Goal: Information Seeking & Learning: Find contact information

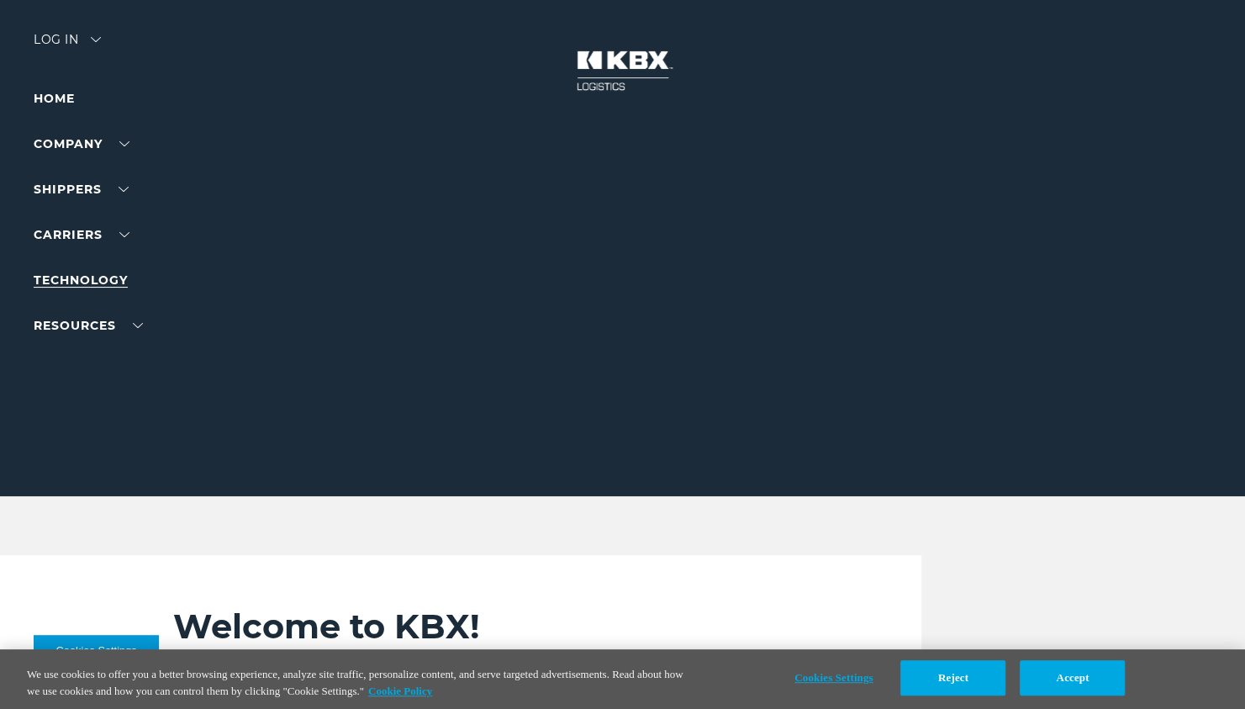
click at [116, 279] on link "Technology" at bounding box center [81, 279] width 94 height 15
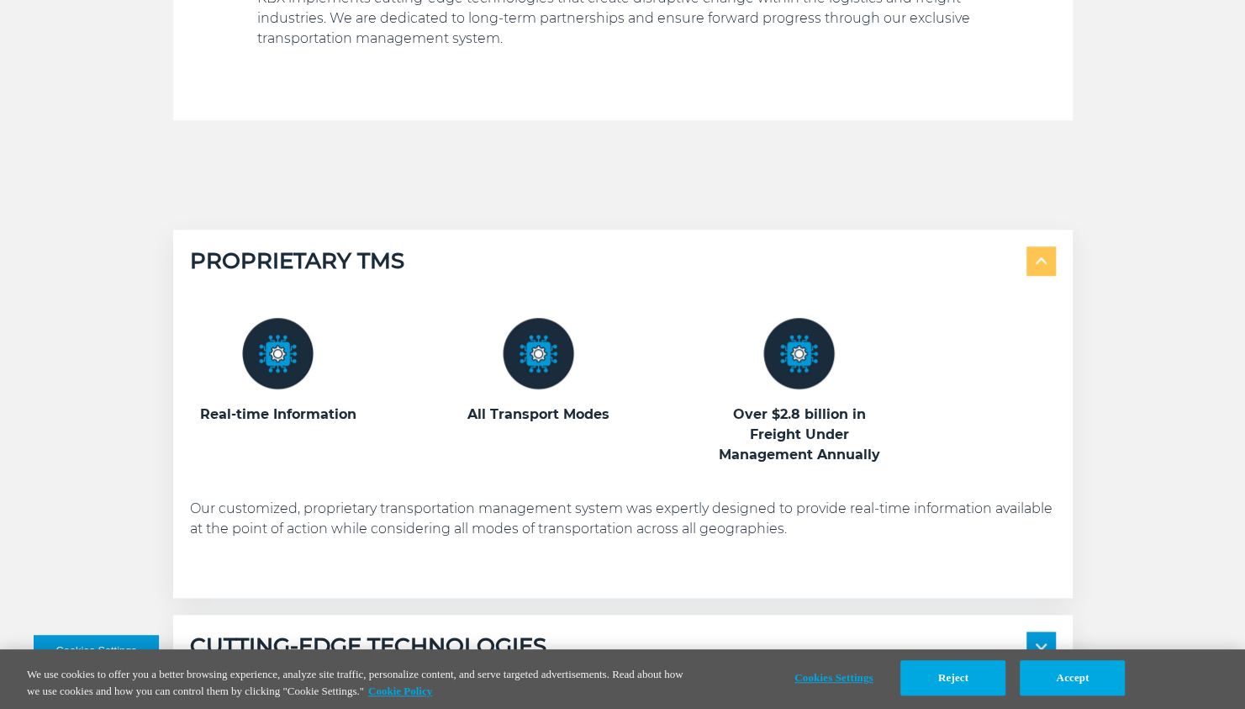
scroll to position [925, 0]
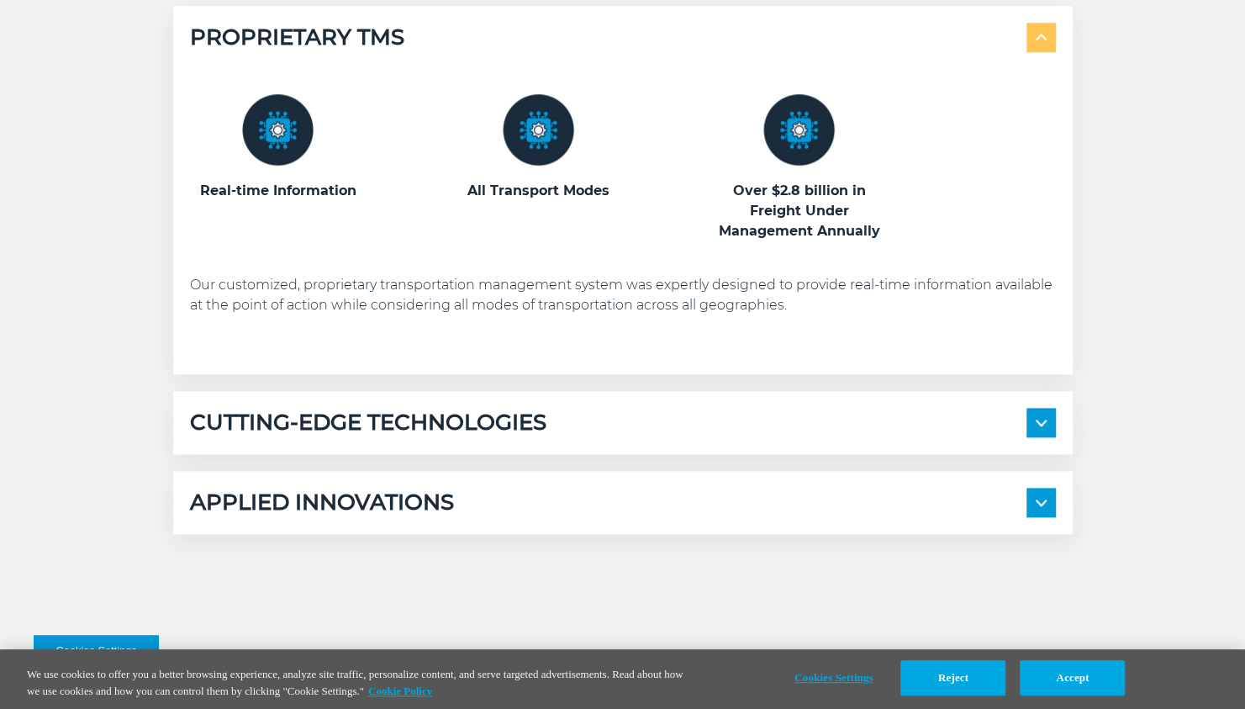
click at [1044, 422] on img at bounding box center [1041, 422] width 11 height 7
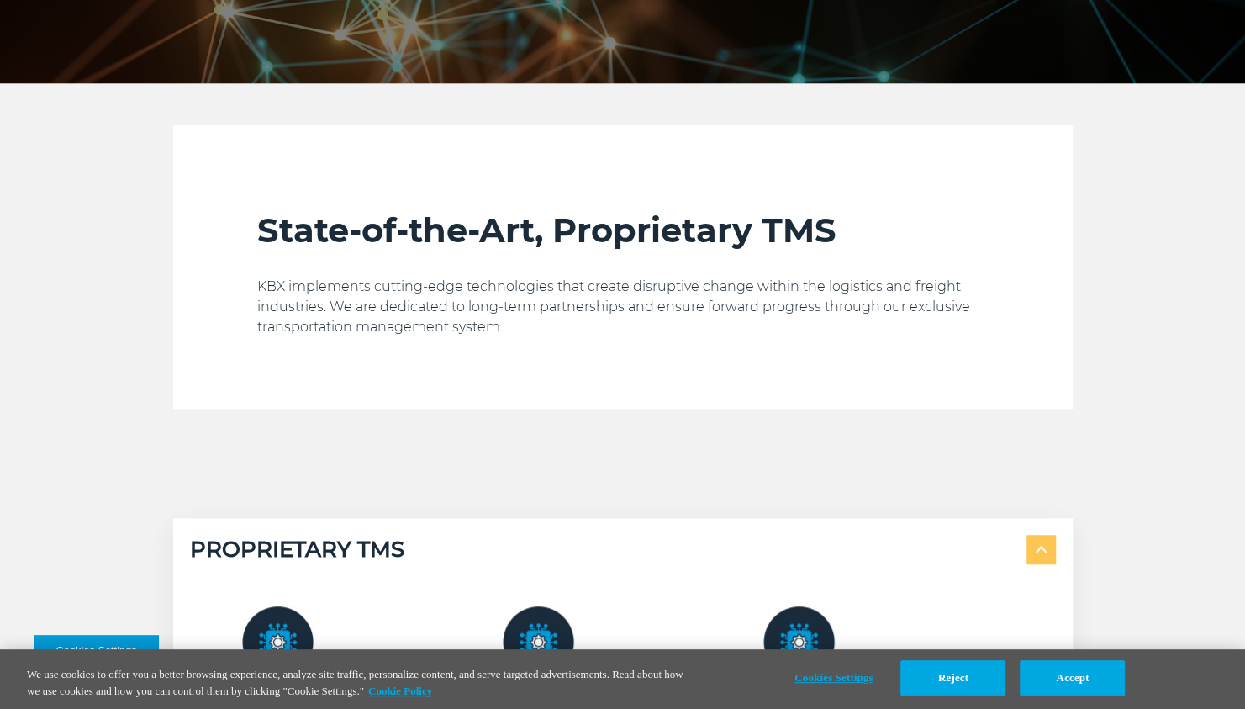
scroll to position [0, 0]
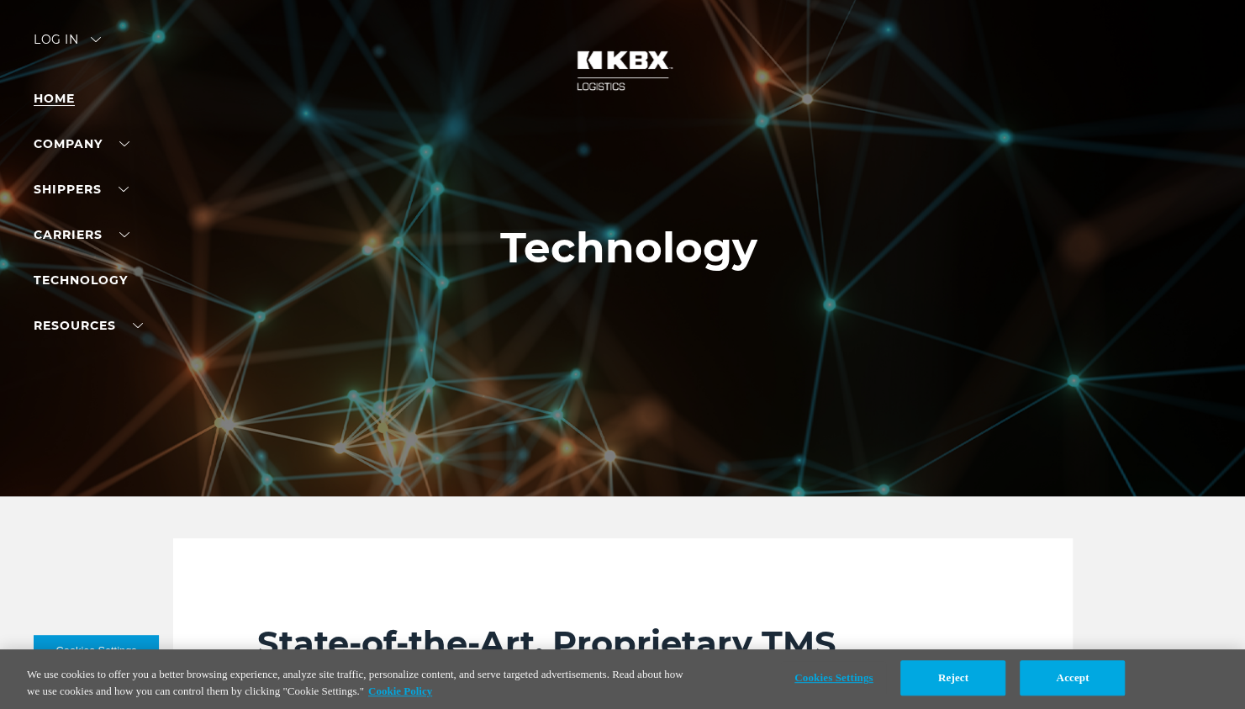
click at [50, 100] on link "Home" at bounding box center [54, 98] width 41 height 15
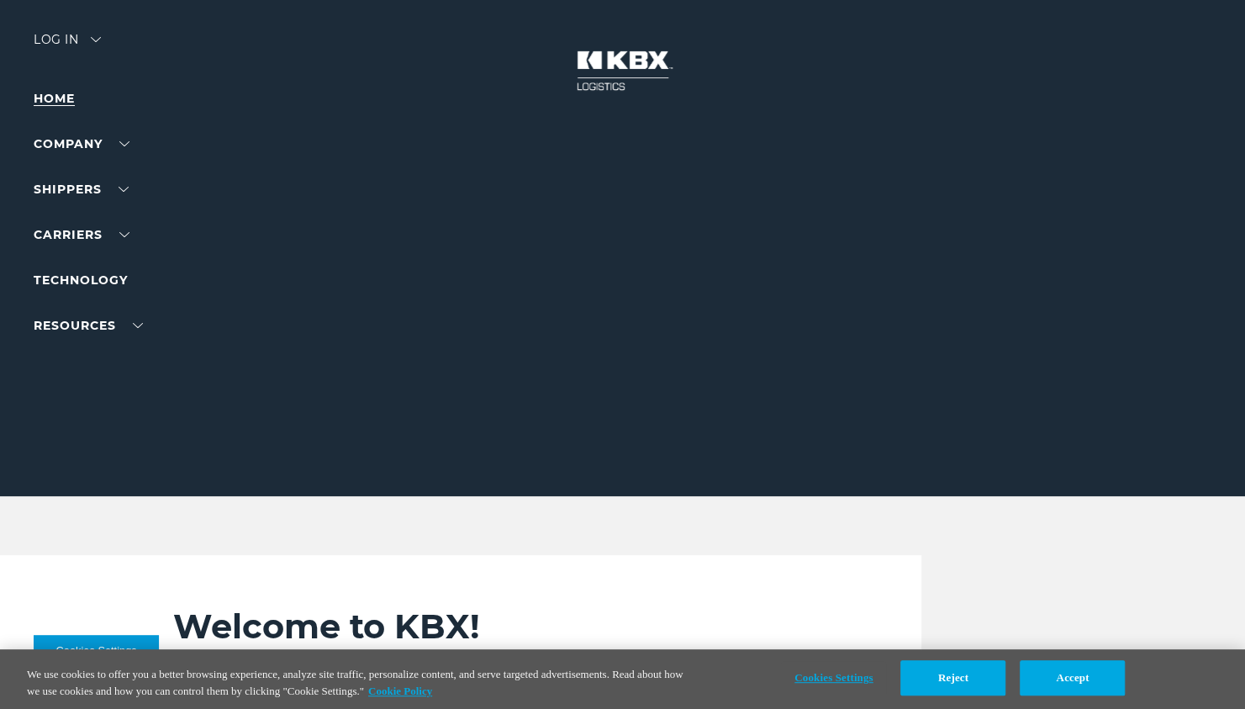
click at [56, 100] on link "Home" at bounding box center [54, 98] width 41 height 15
click at [66, 94] on link "Home" at bounding box center [54, 98] width 41 height 15
click at [550, 344] on div at bounding box center [629, 248] width 1258 height 496
click at [111, 381] on link "Infographics" at bounding box center [80, 379] width 92 height 13
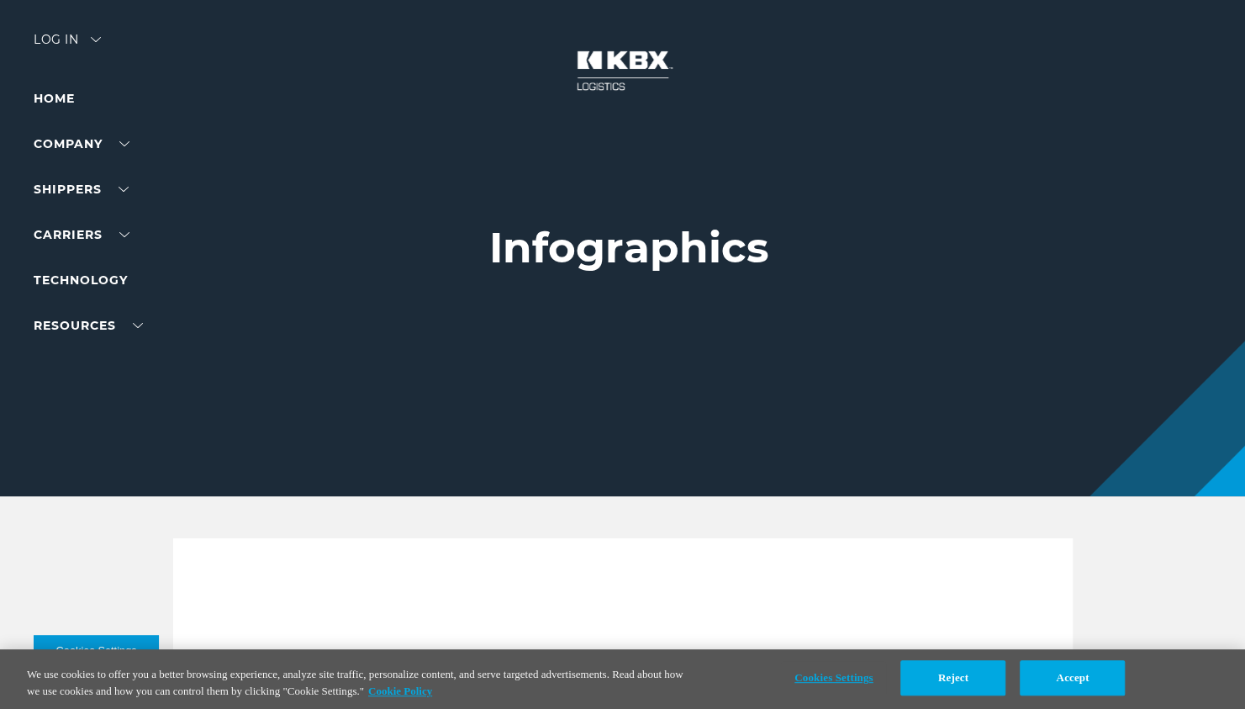
click at [64, 39] on div "Log in" at bounding box center [67, 46] width 67 height 24
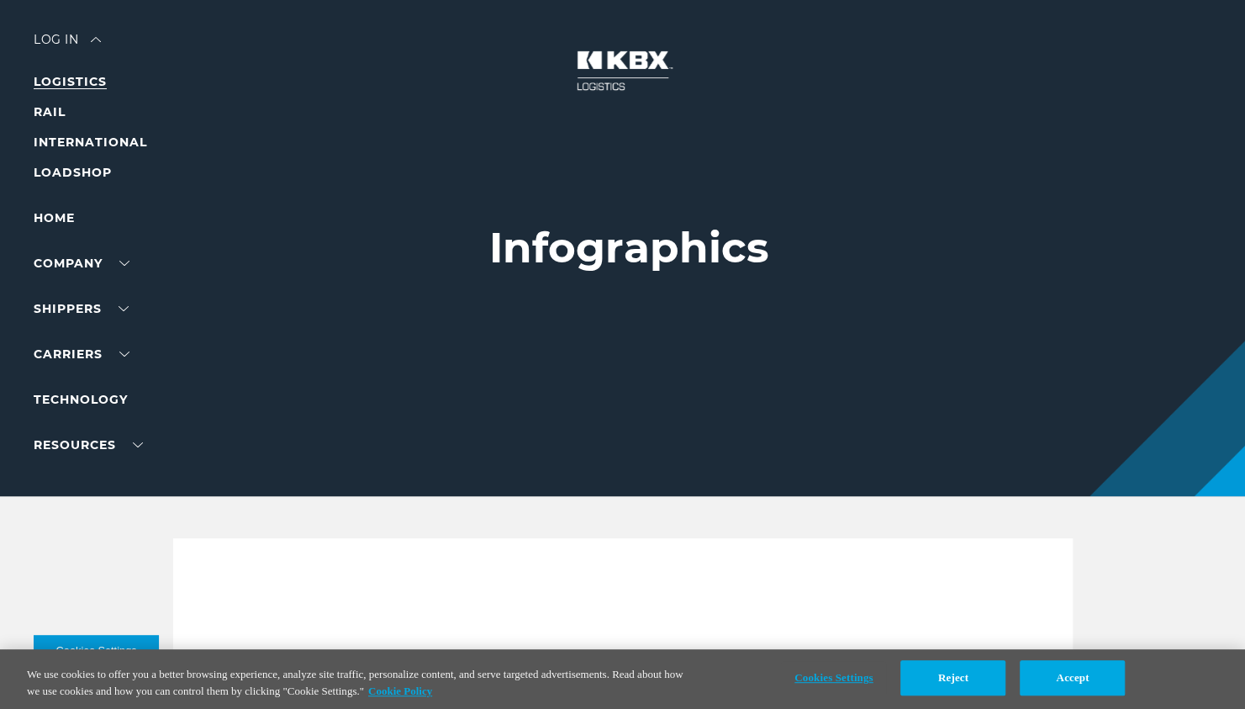
click at [82, 79] on link "LOGISTICS" at bounding box center [70, 81] width 73 height 15
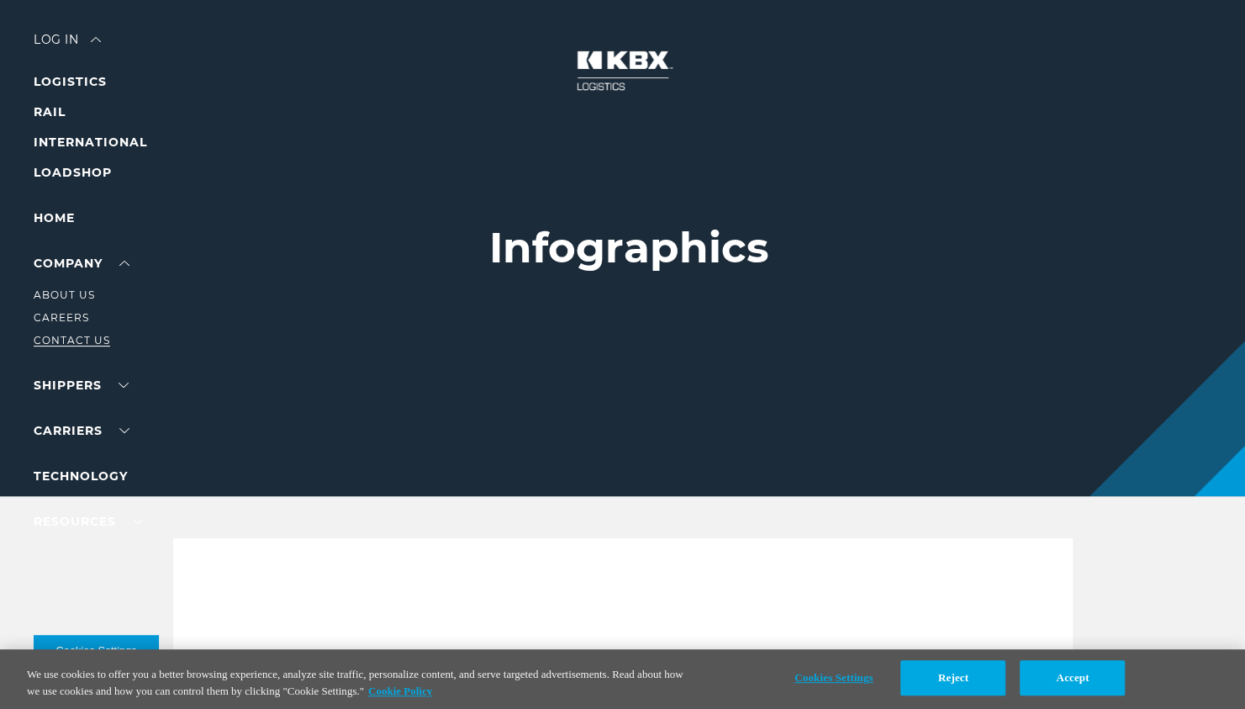
click at [84, 338] on link "Contact Us" at bounding box center [72, 340] width 76 height 13
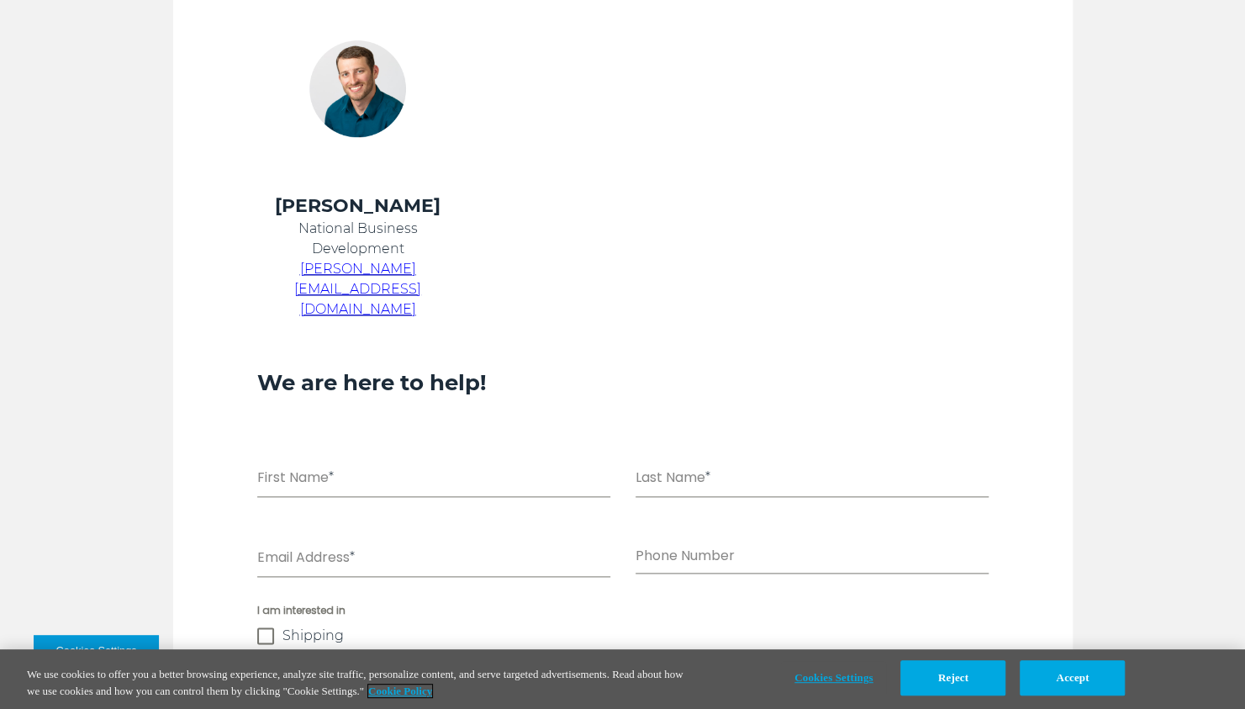
scroll to position [925, 0]
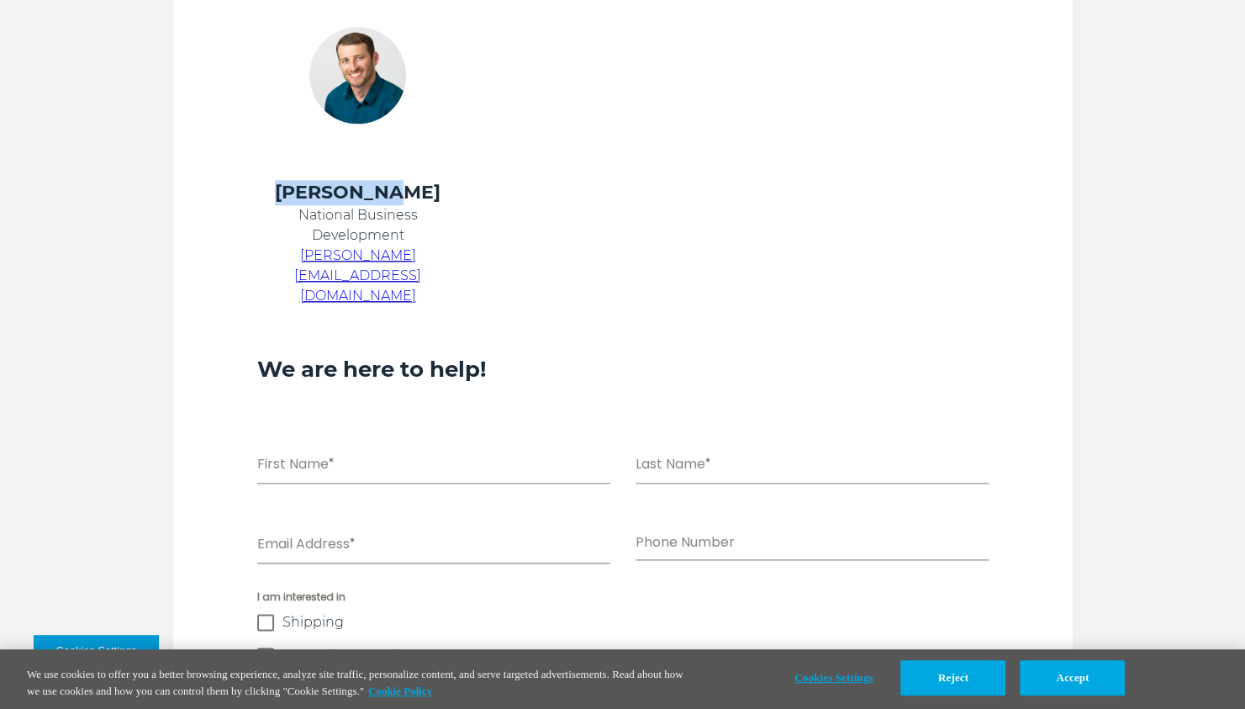
drag, startPoint x: 408, startPoint y: 194, endPoint x: 314, endPoint y: 191, distance: 93.4
click at [314, 191] on h4 "Chris Kein" at bounding box center [358, 192] width 202 height 25
drag, startPoint x: 314, startPoint y: 191, endPoint x: 324, endPoint y: 190, distance: 9.3
copy h4 "Chris Kein"
drag, startPoint x: 416, startPoint y: 235, endPoint x: 303, endPoint y: 219, distance: 114.7
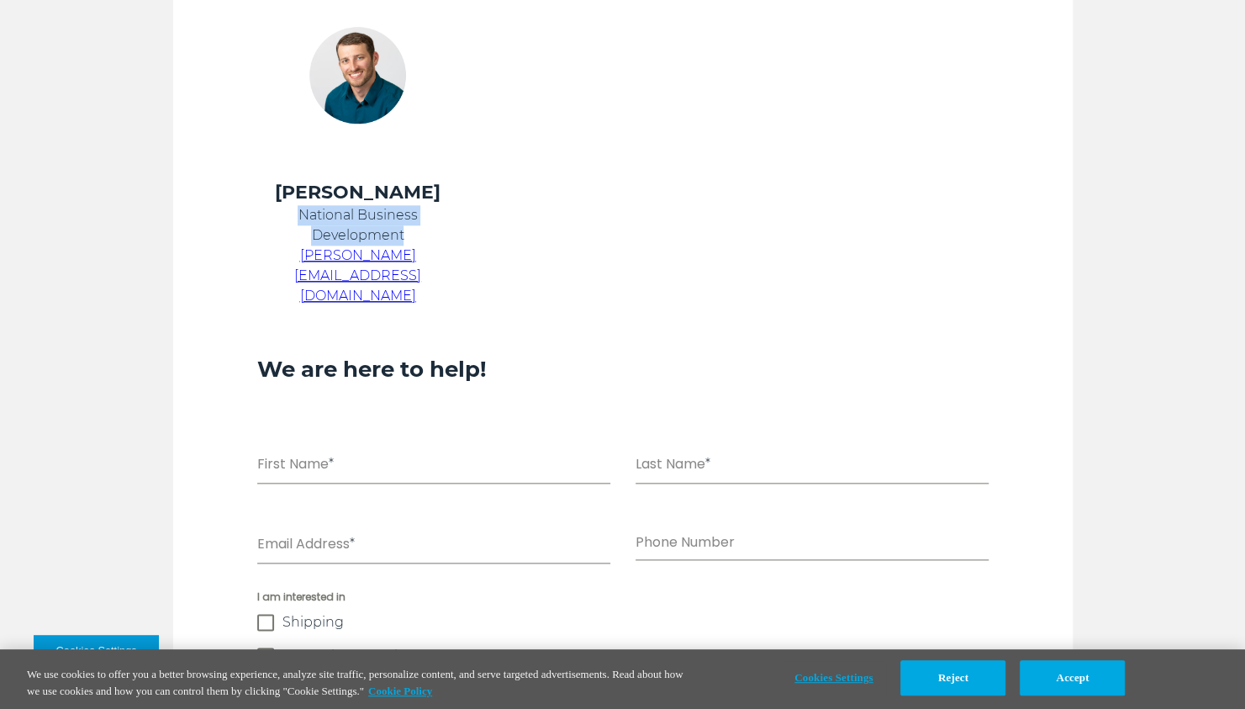
click at [303, 219] on p "National Business Development" at bounding box center [358, 225] width 202 height 40
drag, startPoint x: 303, startPoint y: 219, endPoint x: 330, endPoint y: 217, distance: 27.0
copy p "National Business Development"
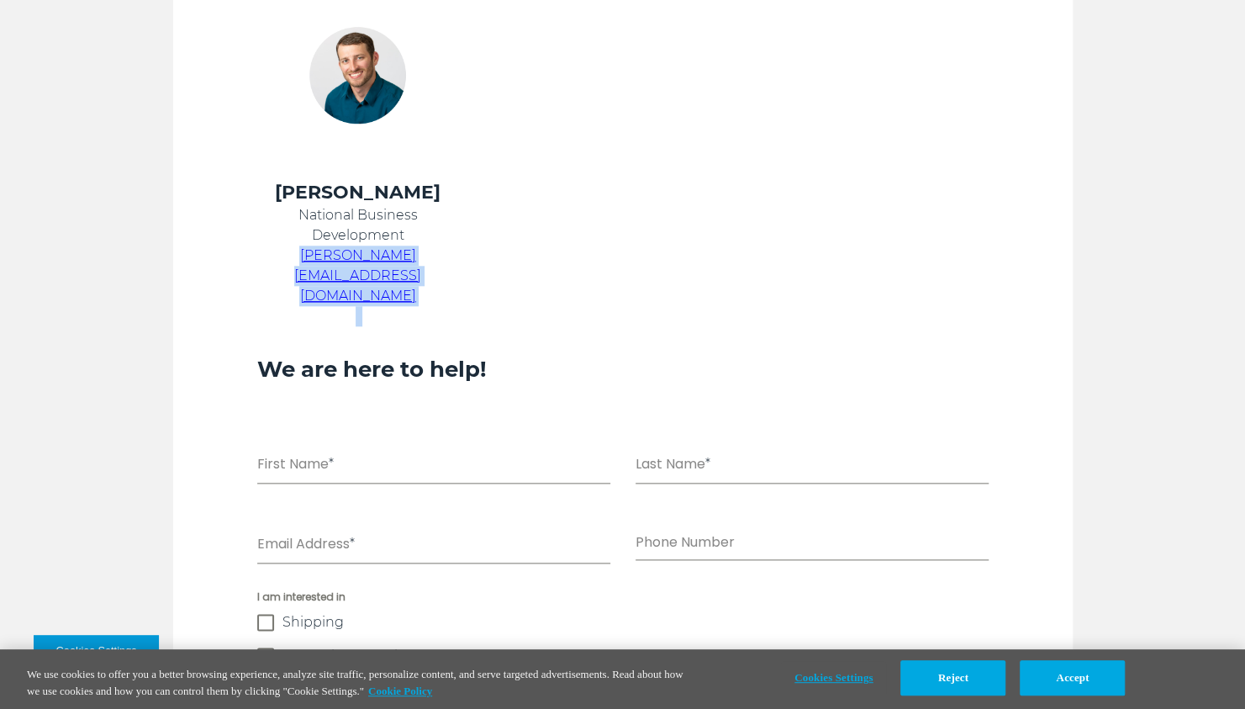
drag, startPoint x: 462, startPoint y: 252, endPoint x: 267, endPoint y: 262, distance: 195.3
click at [267, 262] on tr "Chris Kein National Business Development chris.kein@kbxlogistics.com" at bounding box center [601, 253] width 731 height 146
drag, startPoint x: 267, startPoint y: 262, endPoint x: 298, endPoint y: 254, distance: 31.4
copy tr "chris.kein@kbxlogistics.com"
click at [666, 113] on td at bounding box center [601, 77] width 244 height 203
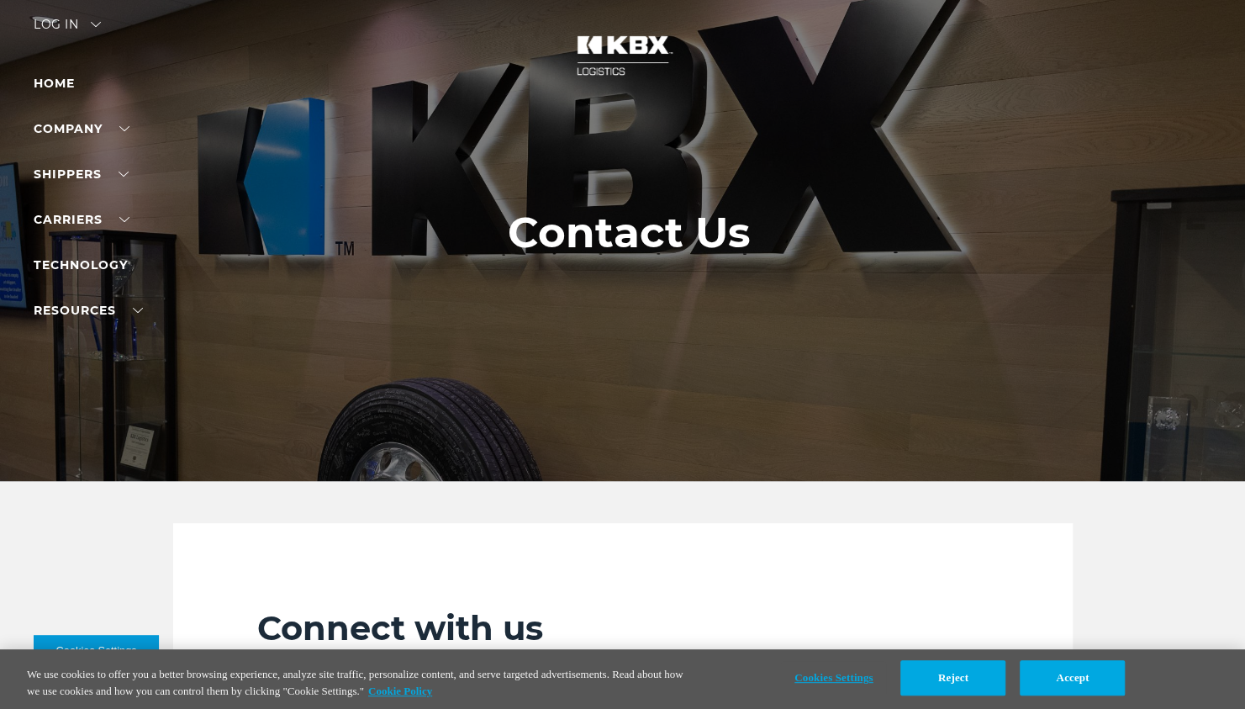
scroll to position [0, 0]
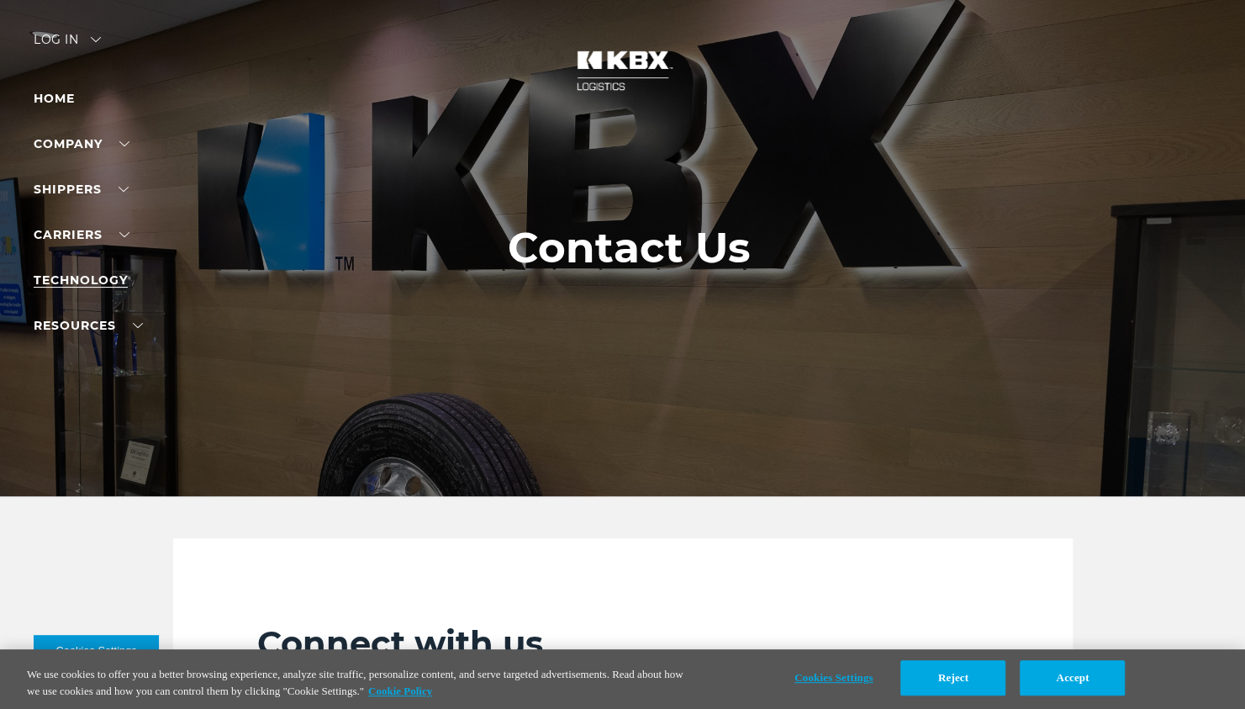
click at [116, 277] on link "Technology" at bounding box center [81, 279] width 94 height 15
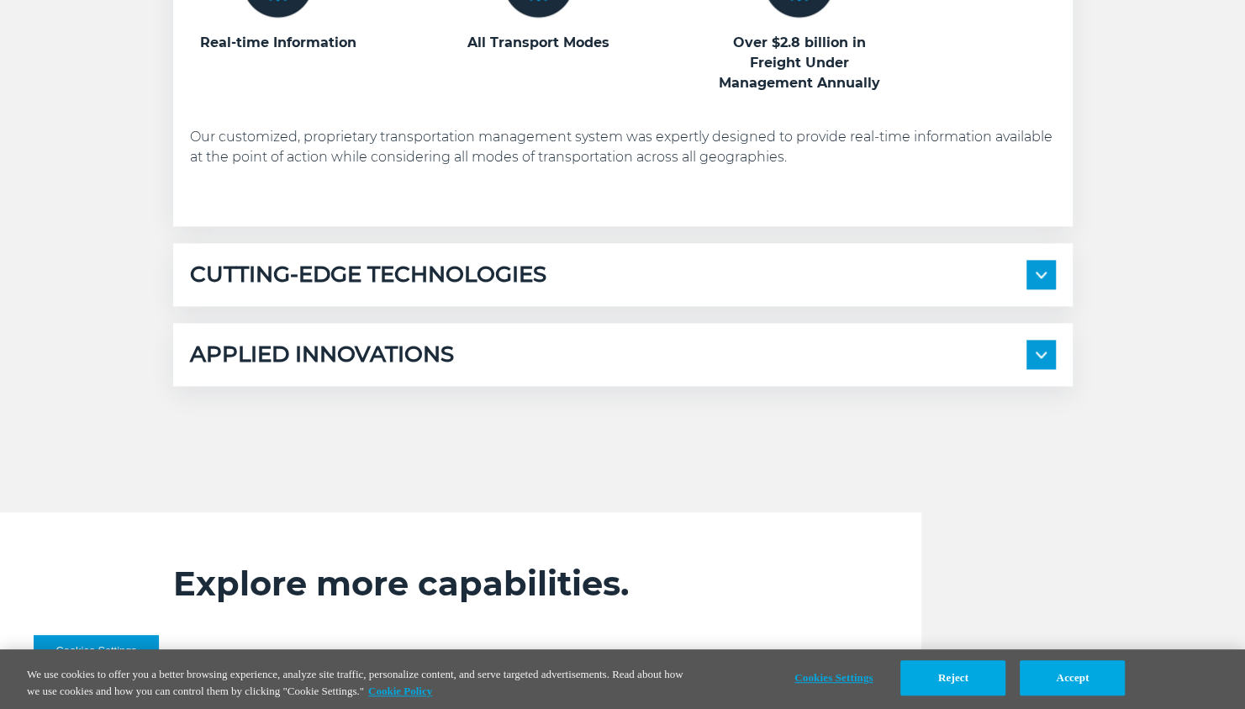
scroll to position [1093, 0]
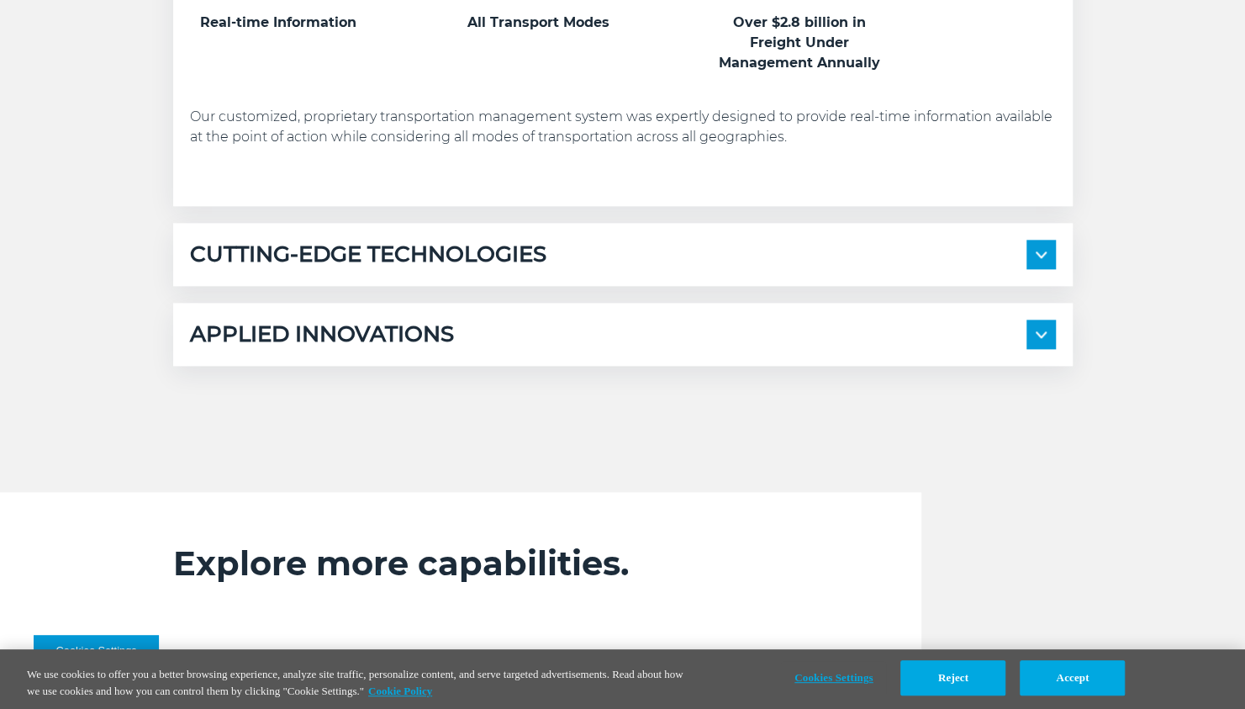
click at [1042, 256] on img at bounding box center [1041, 254] width 11 height 7
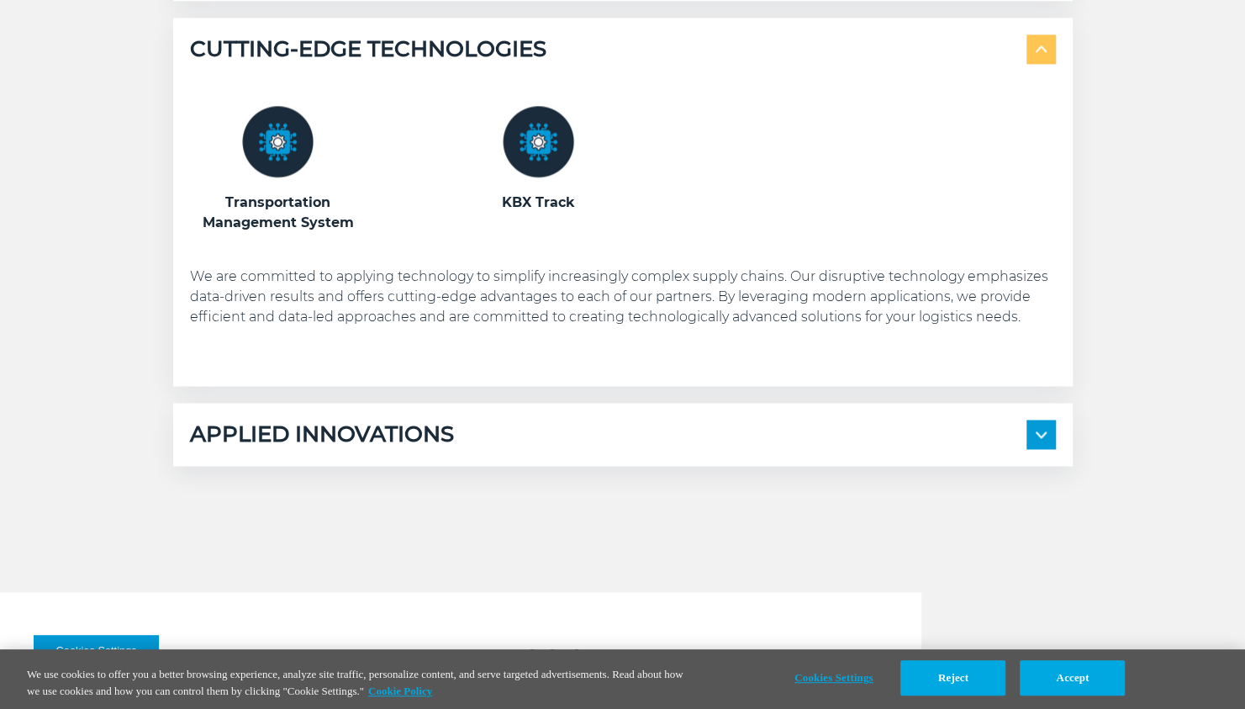
scroll to position [1345, 0]
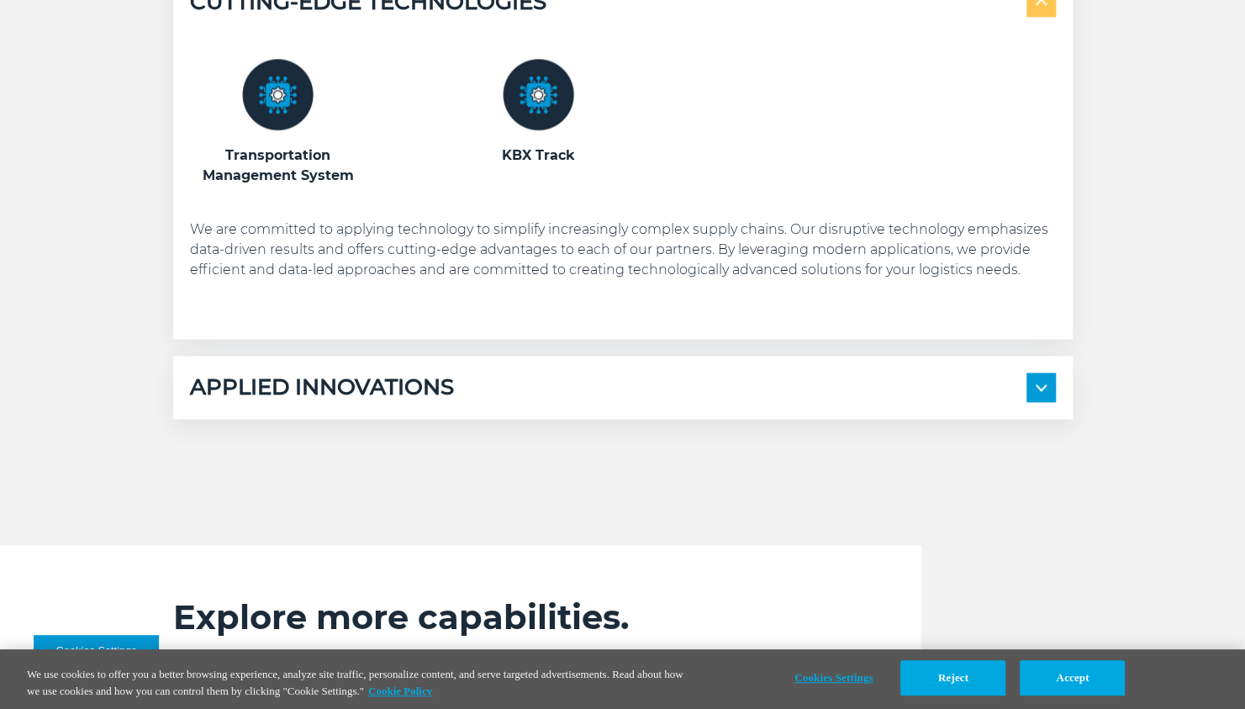
click at [1042, 388] on img at bounding box center [1041, 387] width 11 height 7
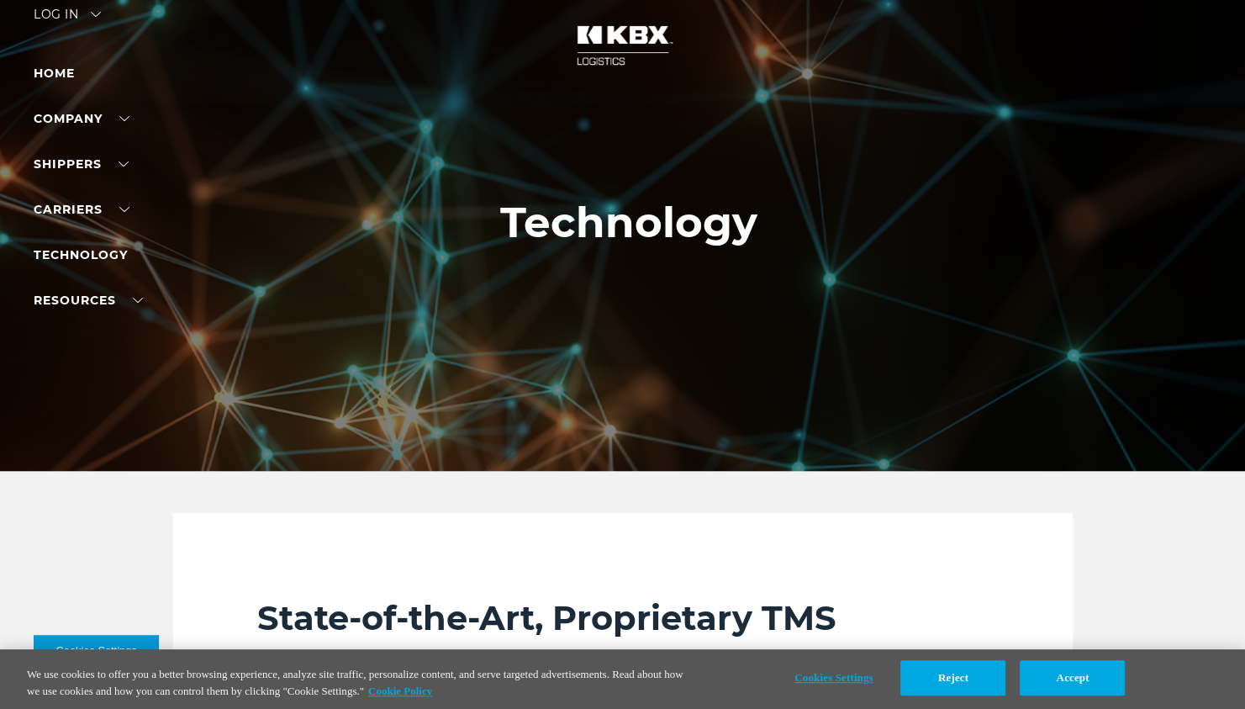
scroll to position [0, 0]
